Goal: Task Accomplishment & Management: Use online tool/utility

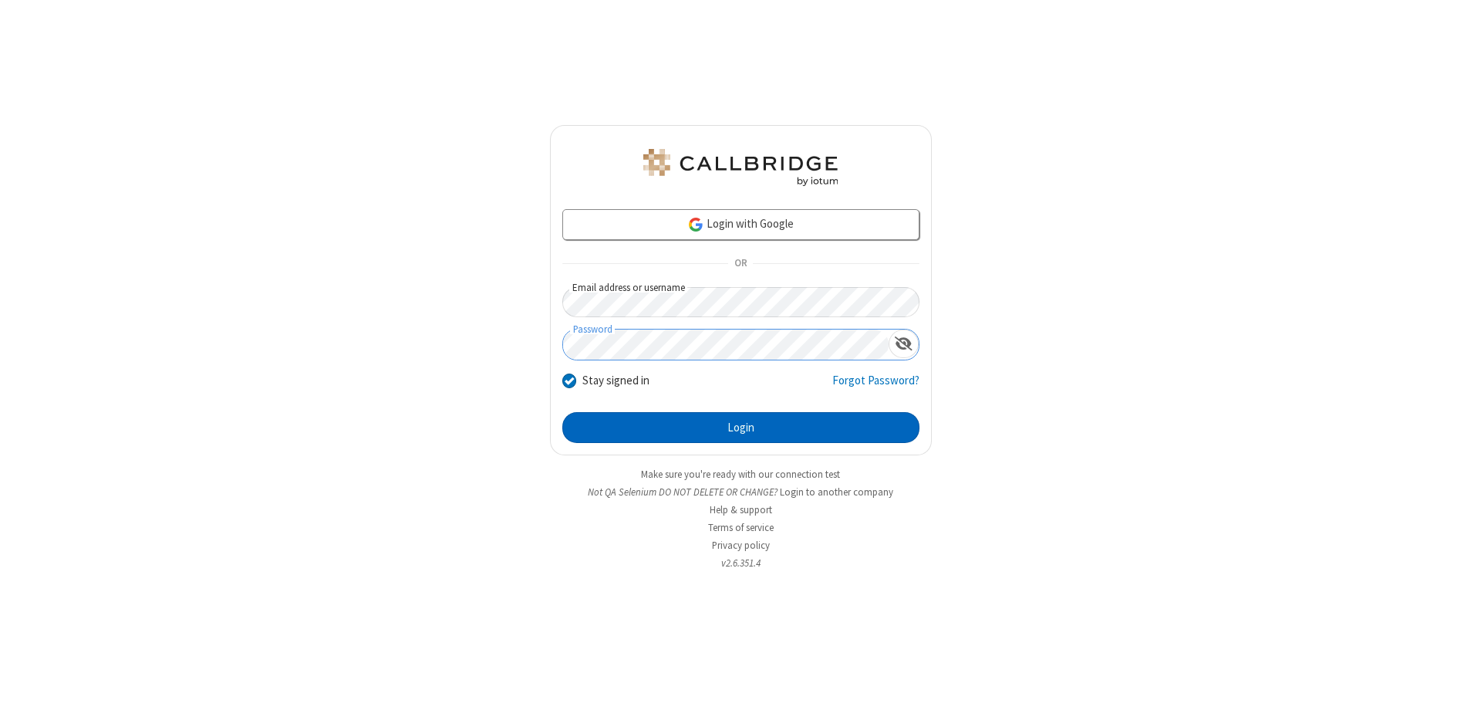
click at [740, 427] on button "Login" at bounding box center [740, 427] width 357 height 31
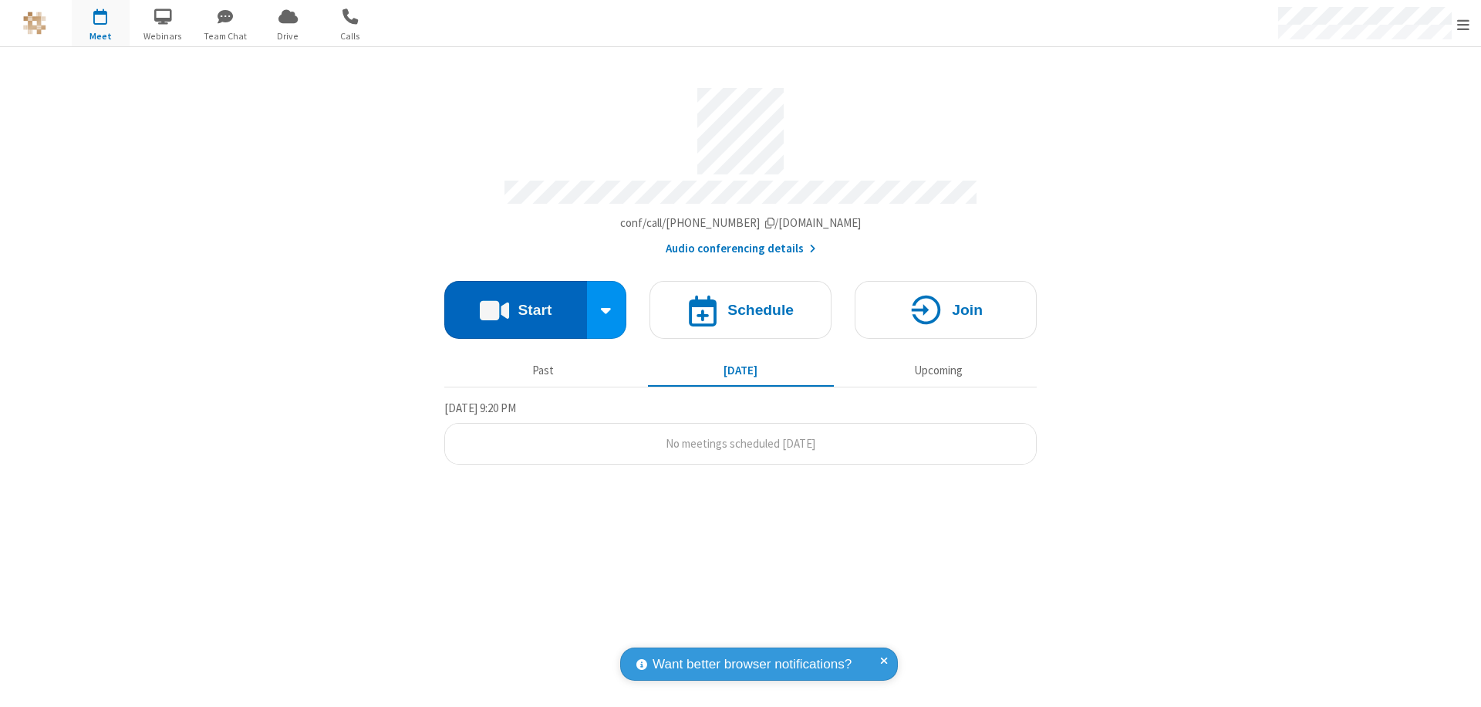
click at [515, 302] on button "Start" at bounding box center [515, 310] width 143 height 58
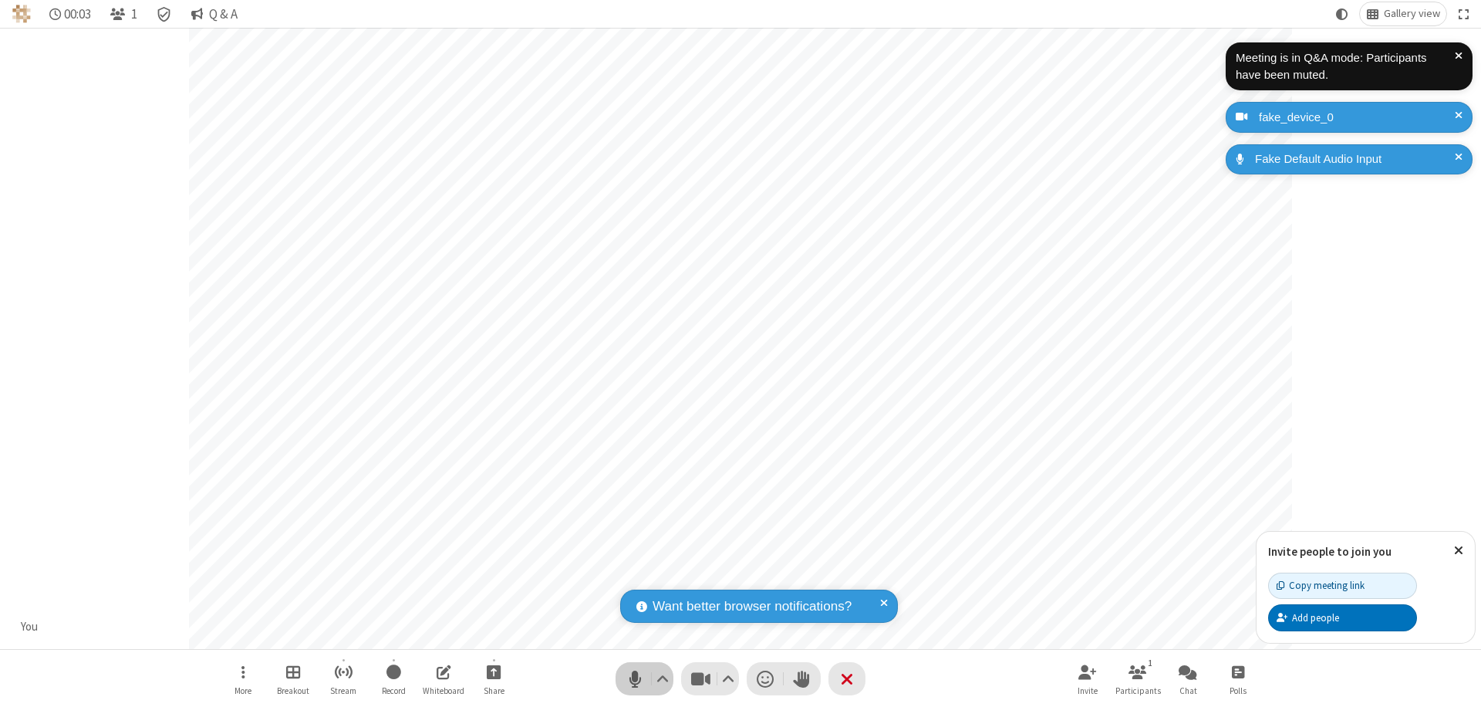
click at [635, 678] on span "Mute (⌘+Shift+A)" at bounding box center [634, 678] width 23 height 22
click at [635, 678] on span "Unmute (⌘+Shift+A)" at bounding box center [634, 678] width 23 height 22
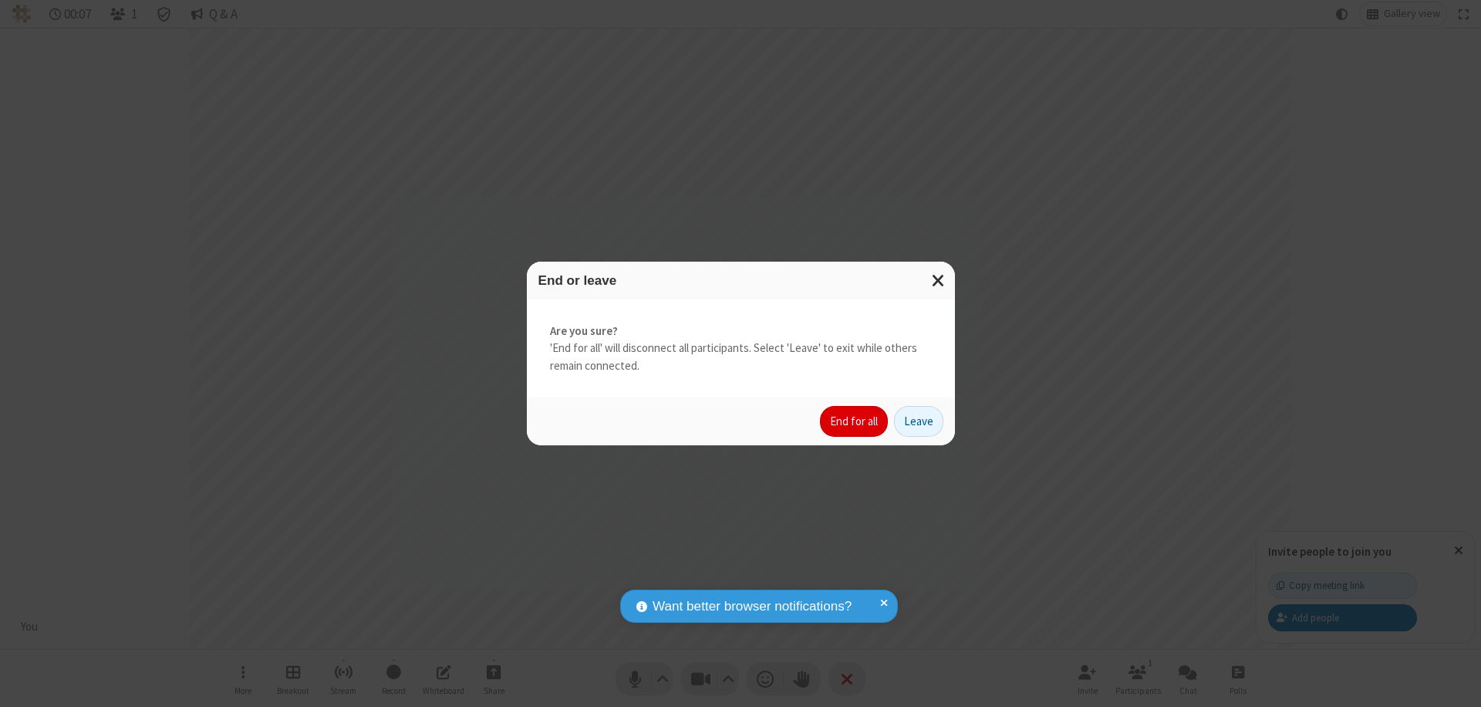
click at [855, 421] on button "End for all" at bounding box center [854, 421] width 68 height 31
